Goal: Navigation & Orientation: Find specific page/section

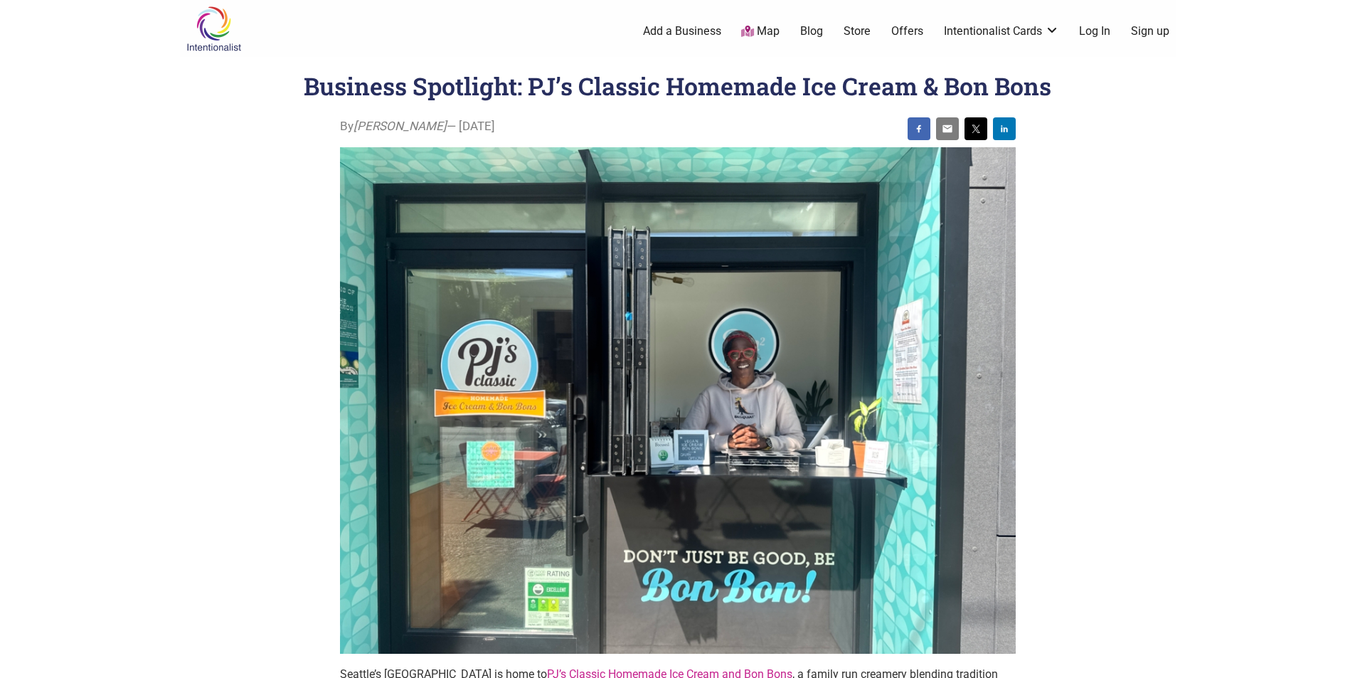
scroll to position [285, 0]
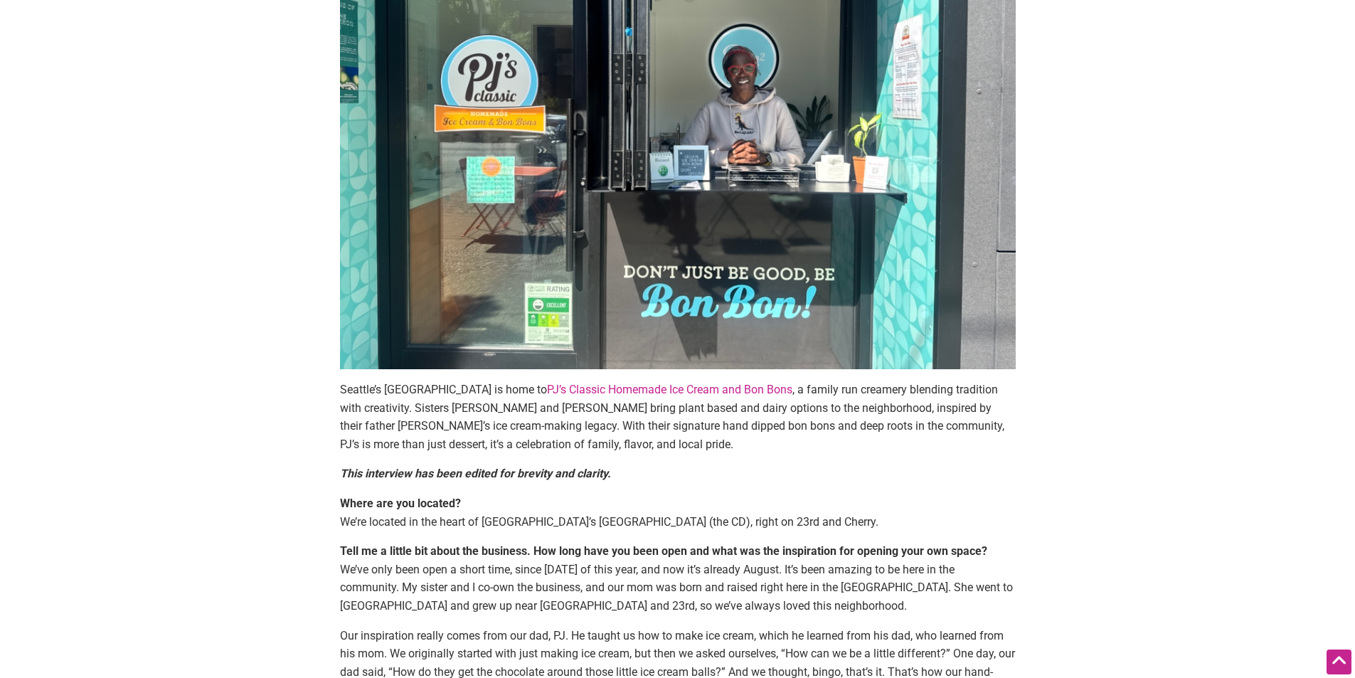
click at [603, 391] on link "PJ’s Classic Homemade Ice Cream and Bon Bons" at bounding box center [669, 390] width 245 height 14
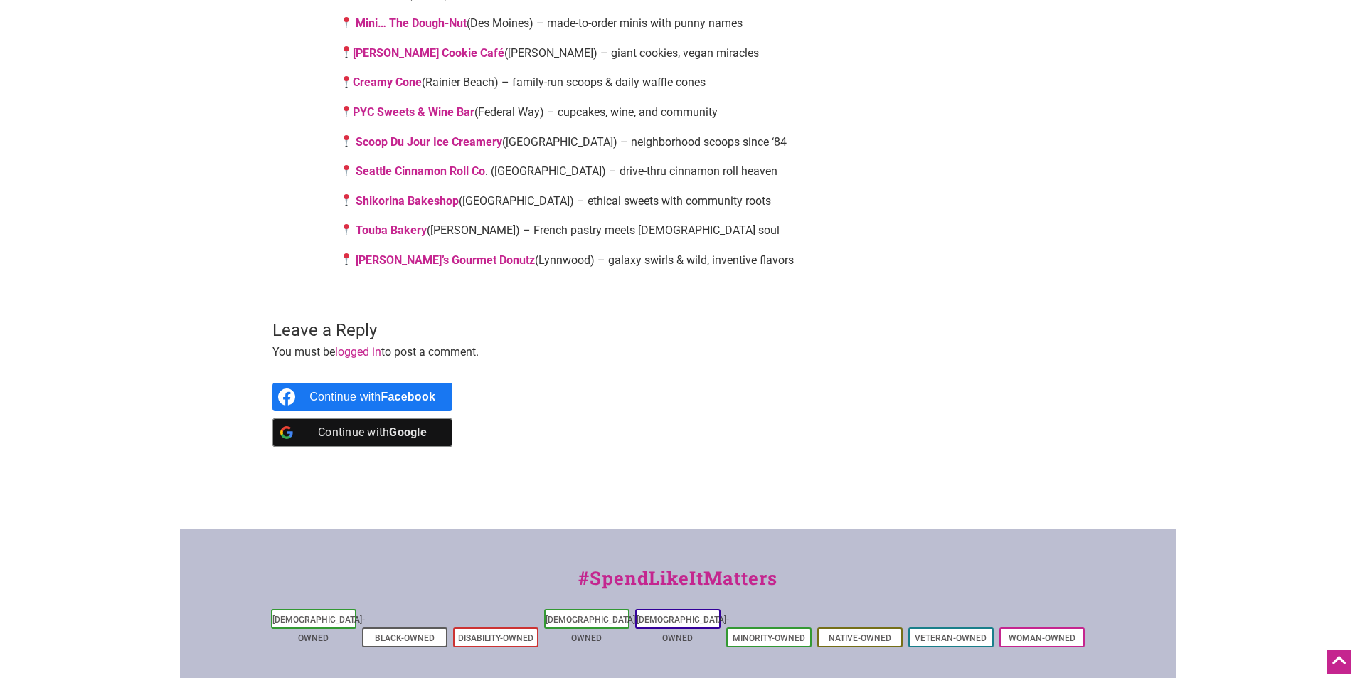
scroll to position [1352, 0]
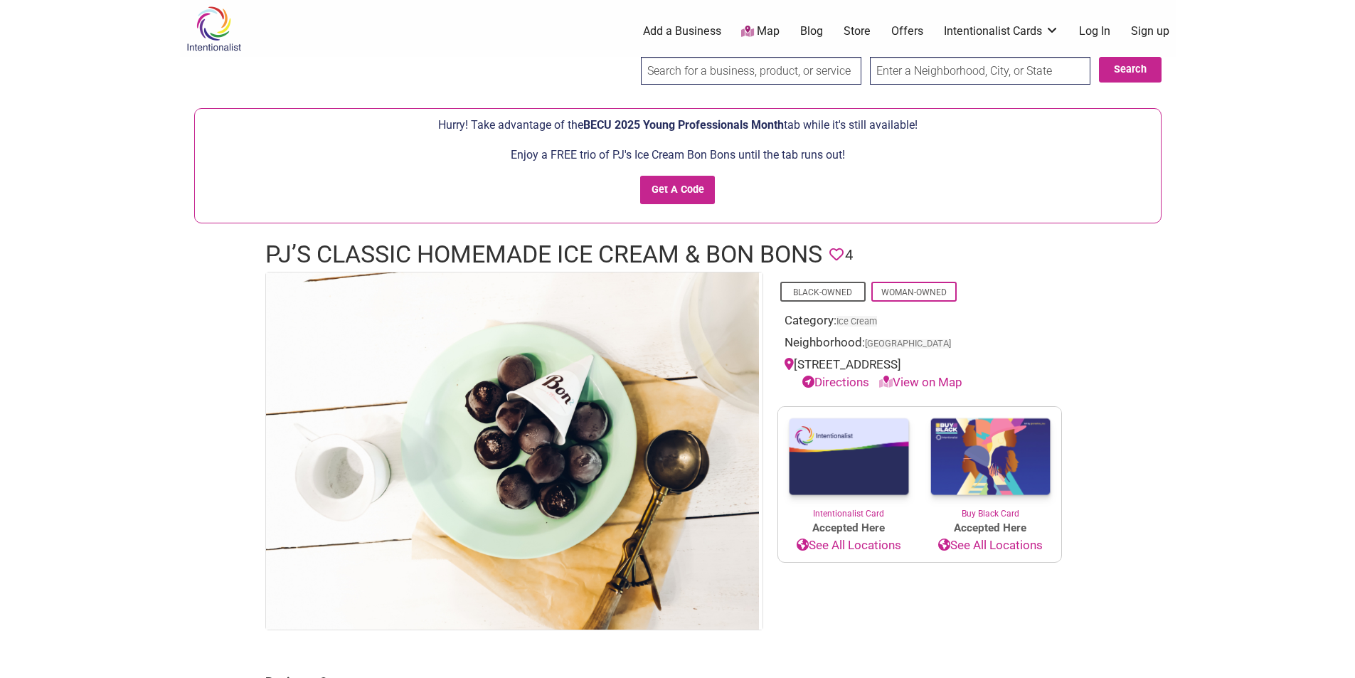
click at [930, 381] on link "View on Map" at bounding box center [920, 382] width 83 height 14
click at [924, 385] on link "View on Map" at bounding box center [920, 382] width 83 height 14
click at [924, 381] on link "View on Map" at bounding box center [920, 382] width 83 height 14
drag, startPoint x: 924, startPoint y: 381, endPoint x: 1115, endPoint y: 406, distance: 193.1
click at [1115, 406] on div "Intentionalist Spend like it matters 0 Add a Business Map Blog Store Offers Int…" at bounding box center [678, 667] width 996 height 1335
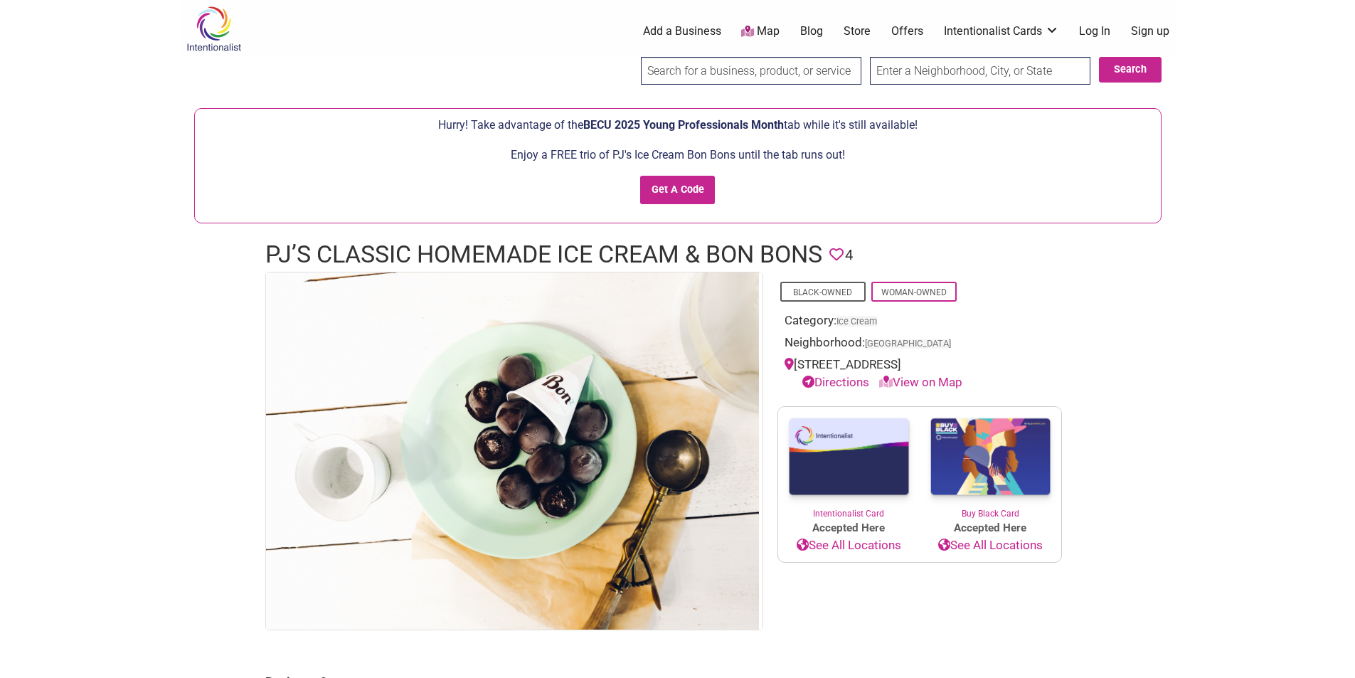
drag, startPoint x: 943, startPoint y: 364, endPoint x: 784, endPoint y: 364, distance: 158.7
click at [785, 364] on div "2334 East Cherry Street Directions View on Map" at bounding box center [920, 374] width 270 height 36
